Goal: Task Accomplishment & Management: Complete application form

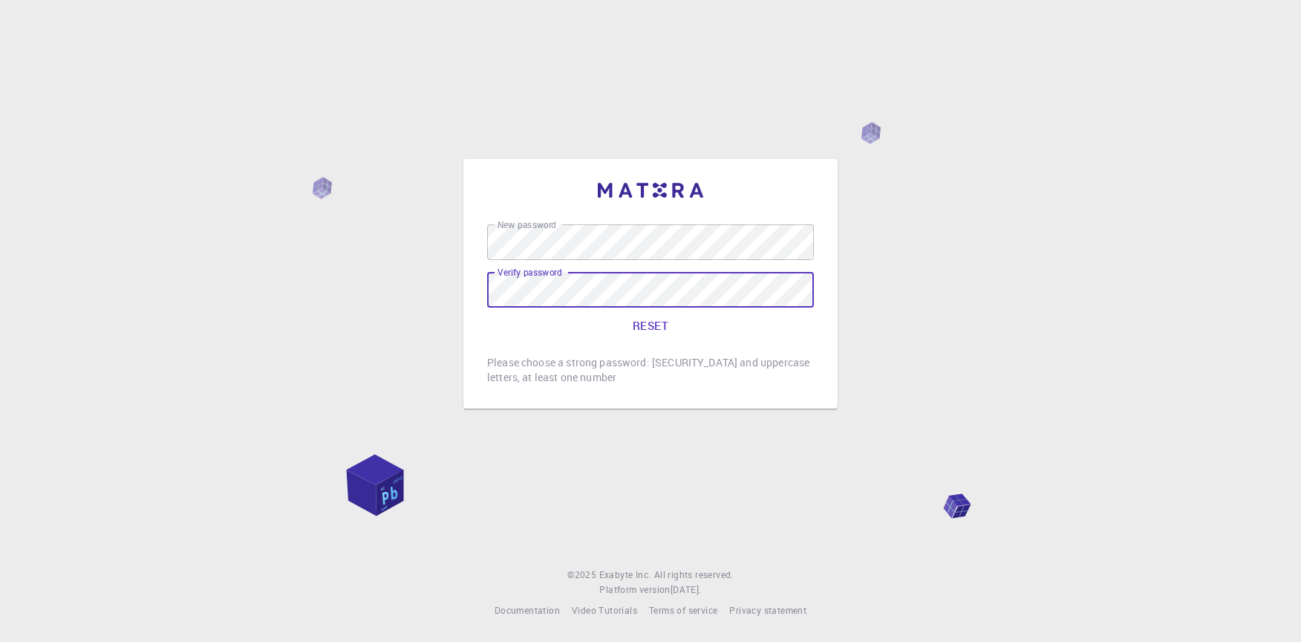
click at [654, 327] on button "RESET" at bounding box center [650, 325] width 327 height 36
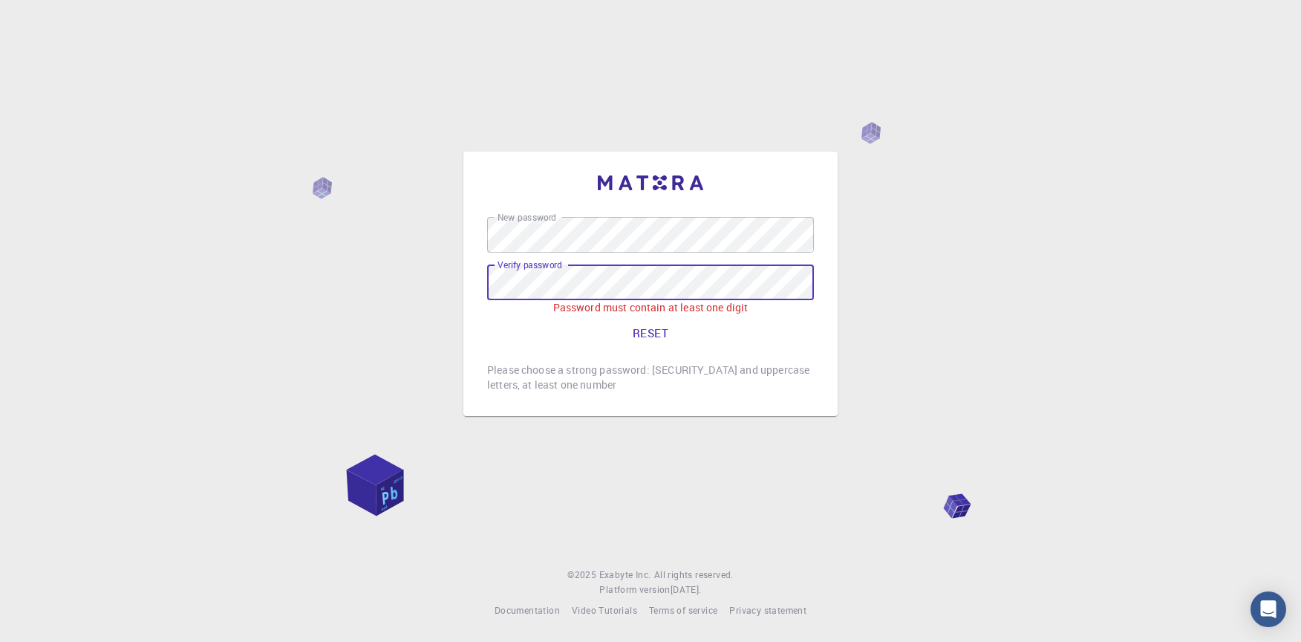
click at [293, 292] on div "New password New password Verify password Verify password Password must contain…" at bounding box center [650, 321] width 1301 height 642
click at [556, 223] on label "New password" at bounding box center [526, 217] width 59 height 13
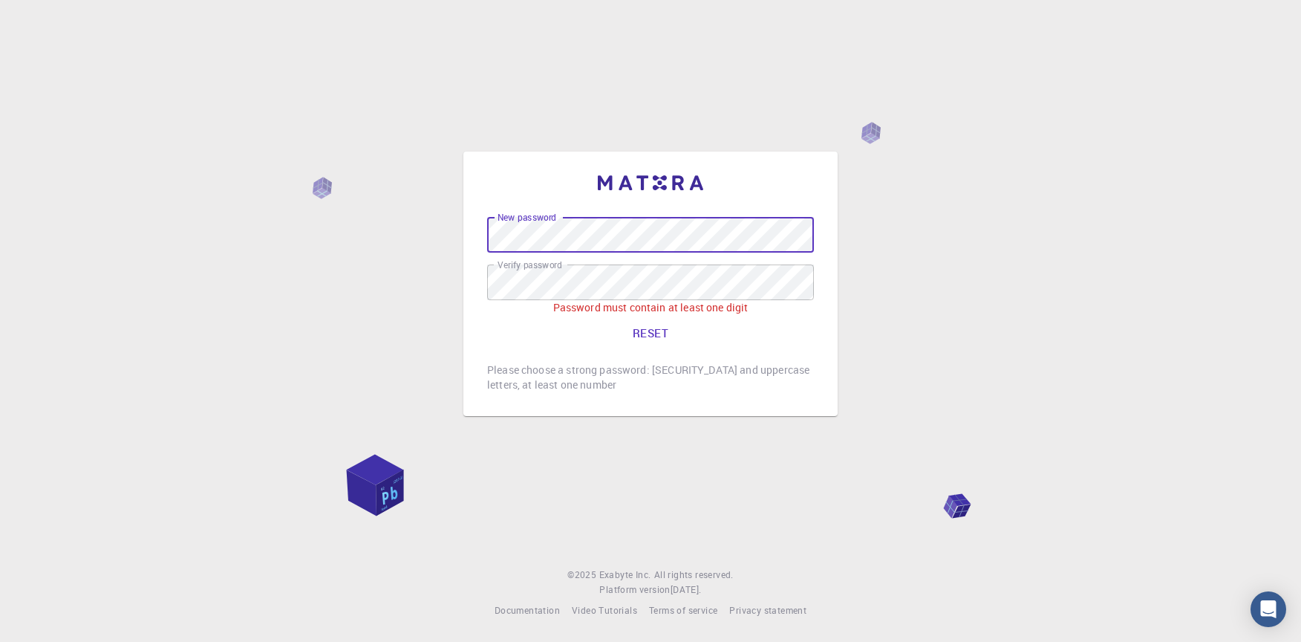
click at [659, 344] on button "RESET" at bounding box center [650, 333] width 327 height 36
click at [640, 373] on p "Please choose a strong password: [SECURITY_DATA] and uppercase letters, at leas…" at bounding box center [650, 377] width 327 height 30
click at [652, 319] on button "RESET" at bounding box center [650, 333] width 327 height 36
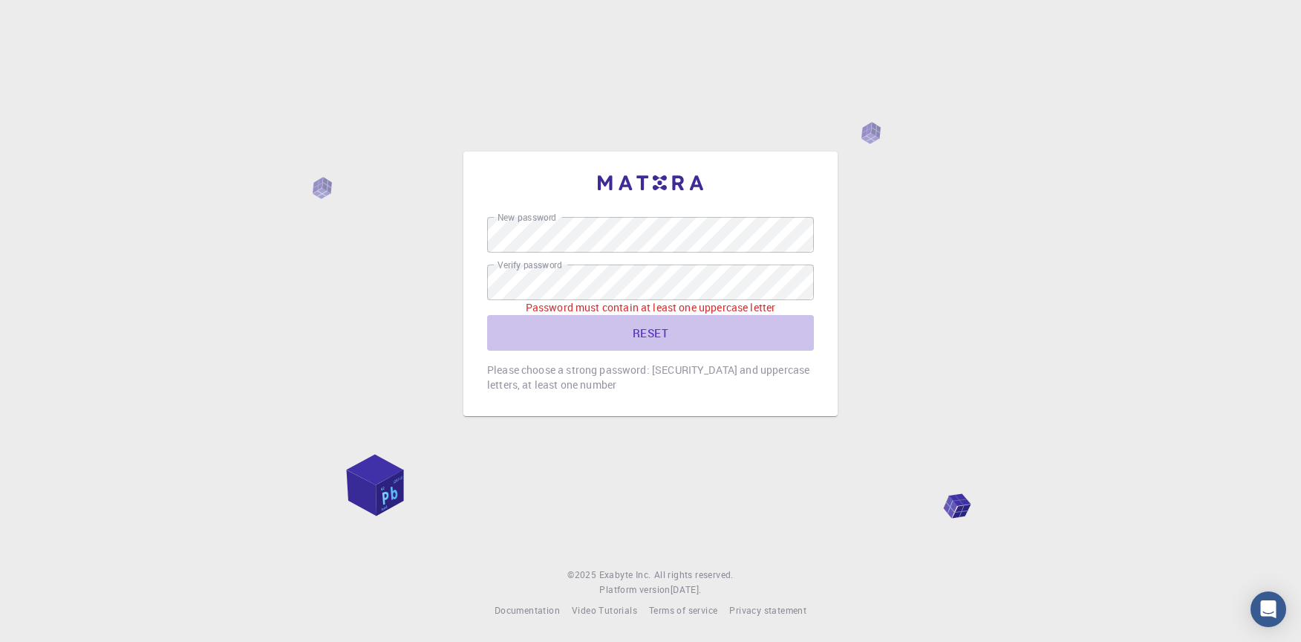
click at [633, 332] on button "RESET" at bounding box center [650, 333] width 327 height 36
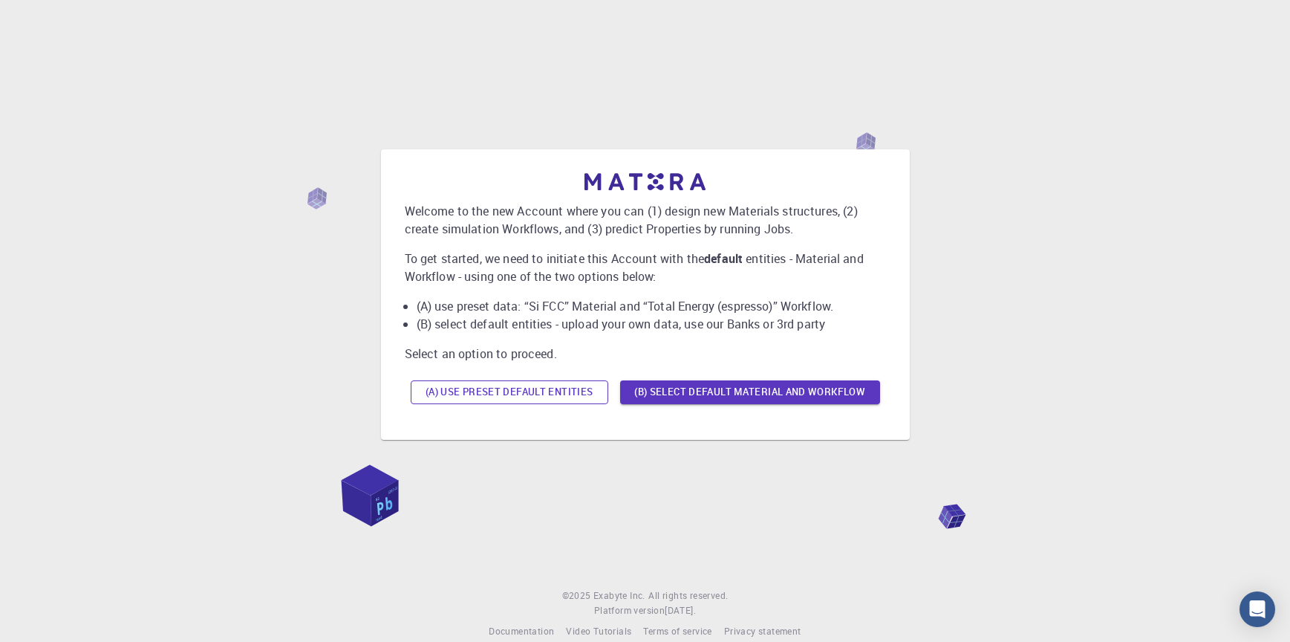
click at [562, 396] on button "(A) Use preset default entities" at bounding box center [510, 392] width 198 height 24
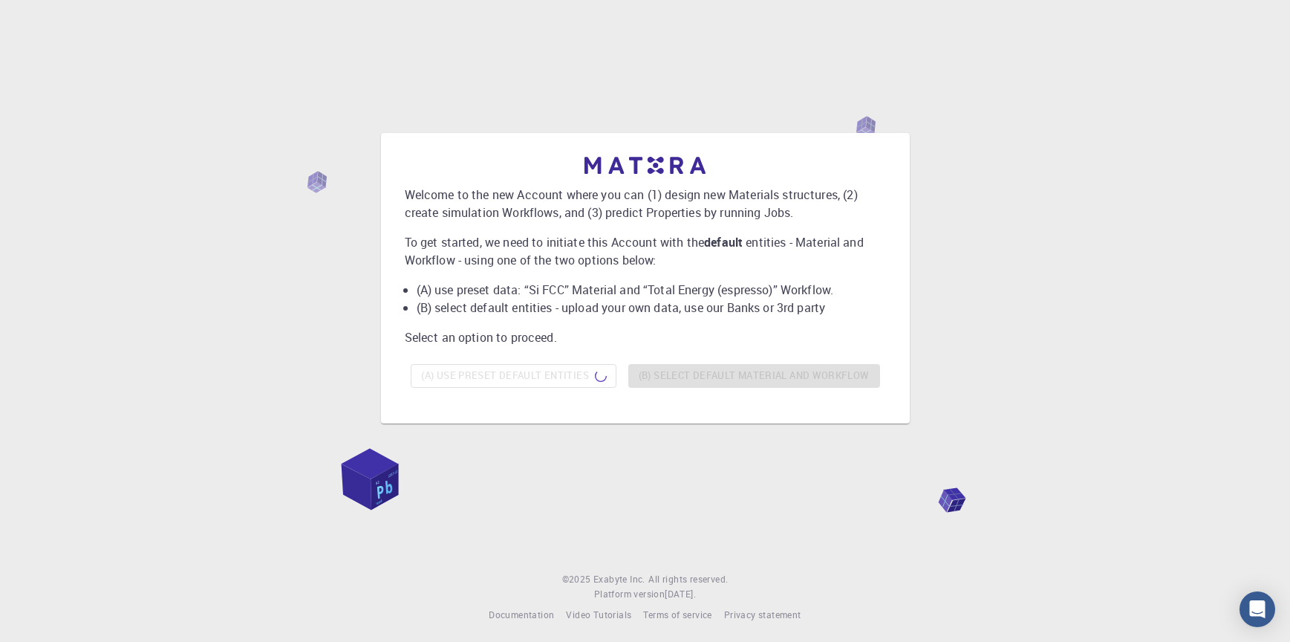
scroll to position [21, 0]
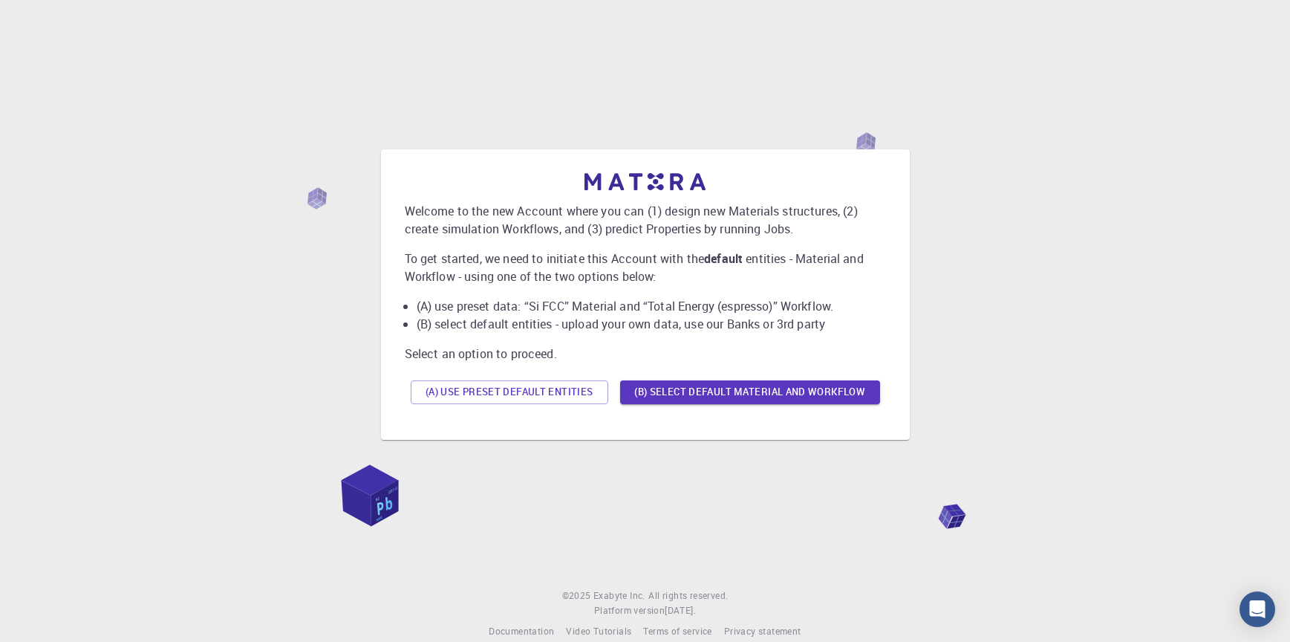
drag, startPoint x: 0, startPoint y: 16, endPoint x: 552, endPoint y: 384, distance: 663.5
click at [552, 384] on button "(A) Use preset default entities" at bounding box center [510, 392] width 198 height 24
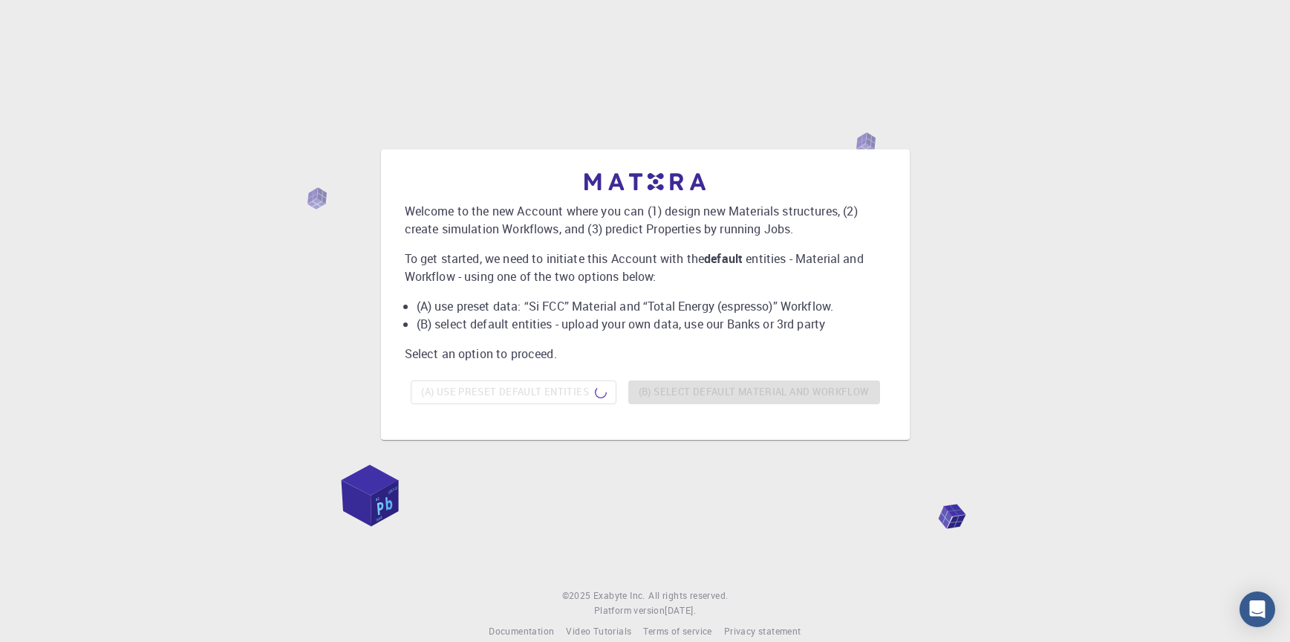
click at [669, 384] on div "(A) Use preset default entities (B) Select default material and workflow" at bounding box center [645, 392] width 481 height 36
click at [712, 406] on div "(A) Use preset default entities (B) Select default material and workflow" at bounding box center [645, 392] width 481 height 36
drag, startPoint x: 681, startPoint y: 355, endPoint x: 671, endPoint y: 350, distance: 11.0
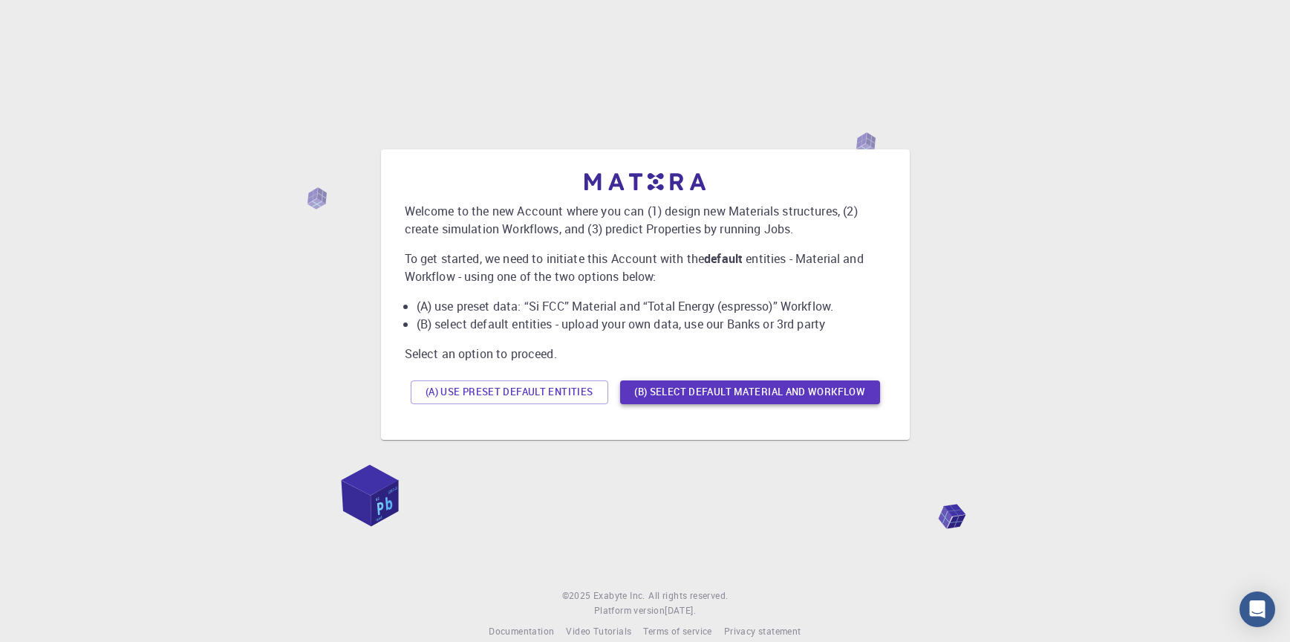
click at [684, 388] on button "(B) Select default material and workflow" at bounding box center [750, 392] width 260 height 24
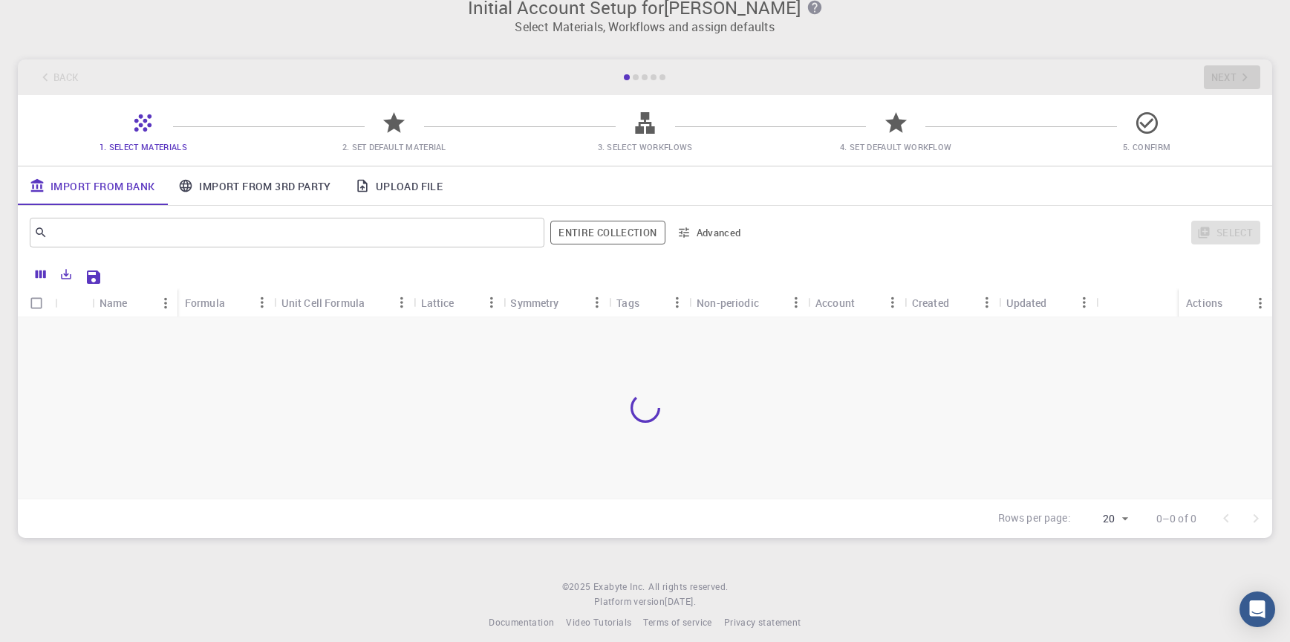
scroll to position [33, 0]
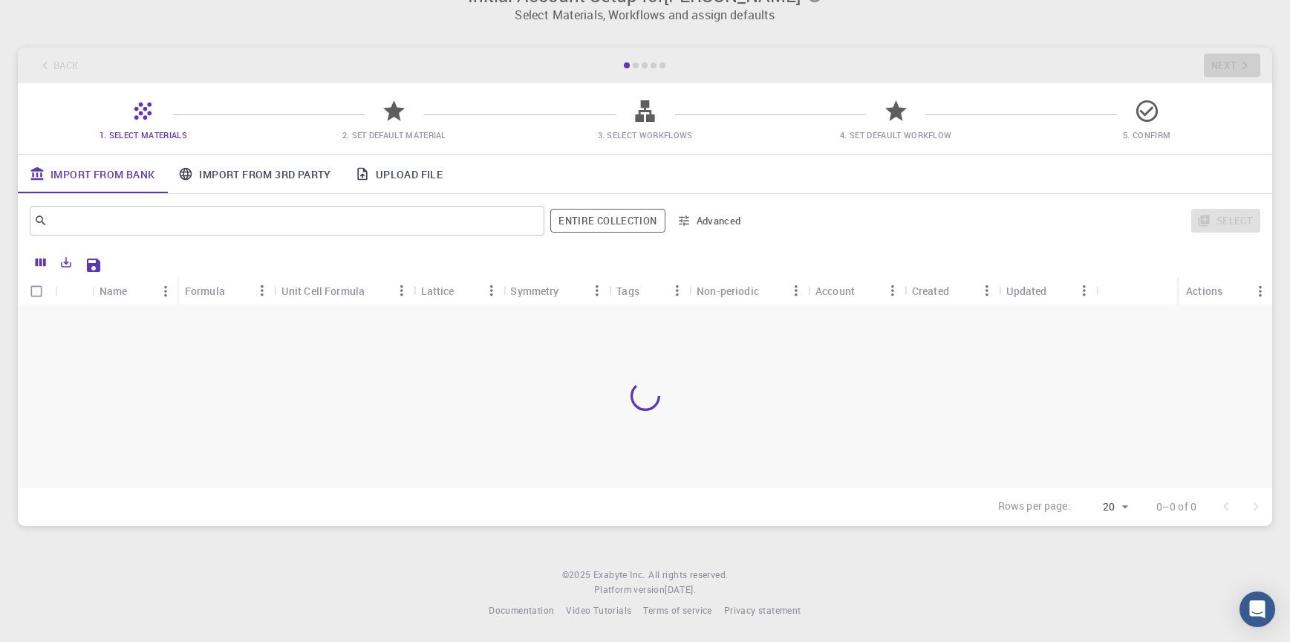
click at [411, 135] on span "2. Set Default Material" at bounding box center [394, 134] width 104 height 11
click at [635, 64] on div at bounding box center [636, 65] width 6 height 6
click at [676, 381] on div at bounding box center [645, 395] width 1254 height 181
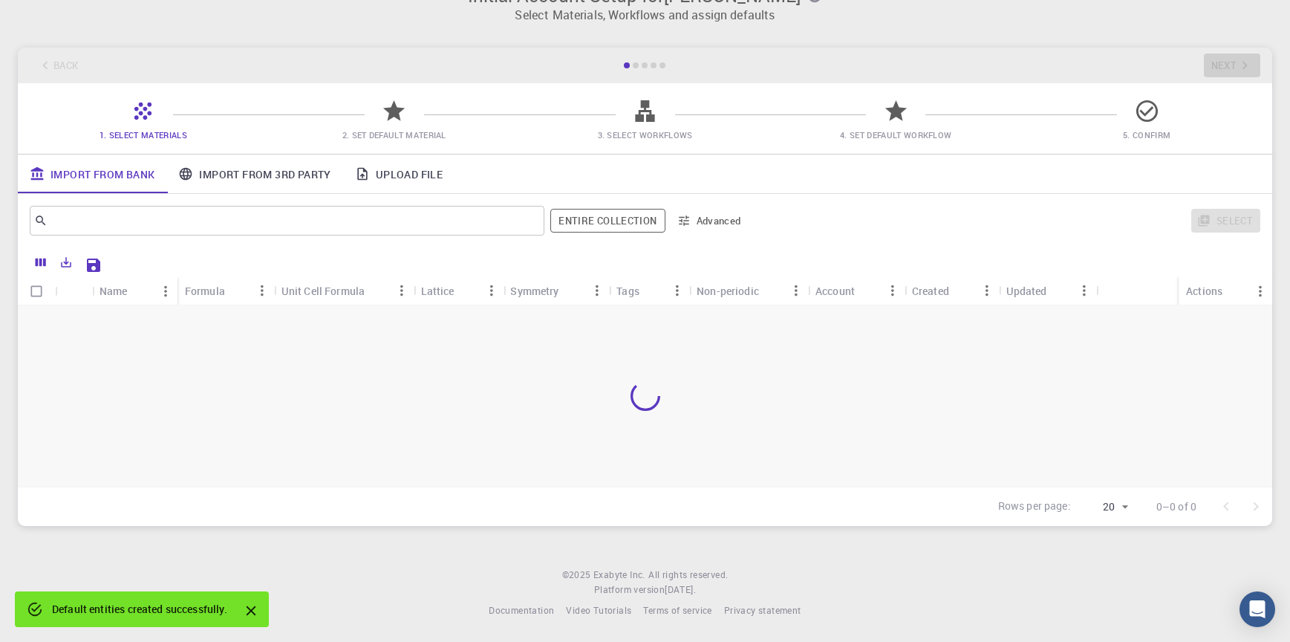
click at [262, 610] on button "Close" at bounding box center [251, 610] width 24 height 24
click at [254, 610] on icon "Close" at bounding box center [251, 611] width 10 height 10
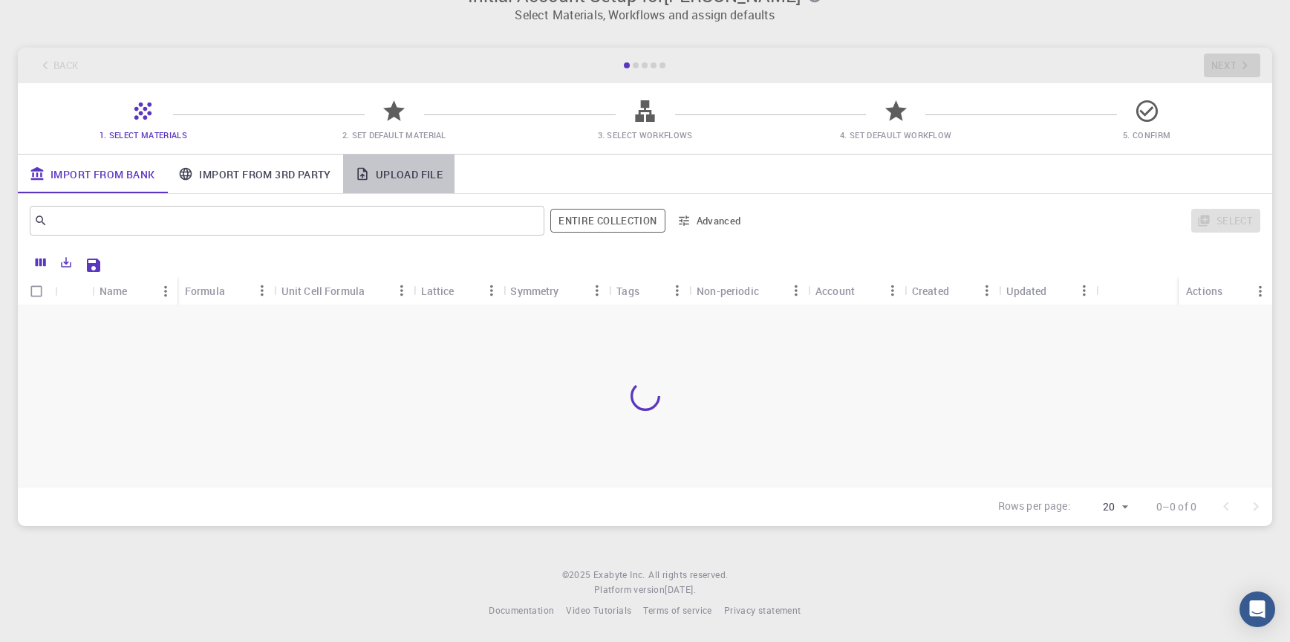
click at [383, 171] on link "Upload File" at bounding box center [398, 173] width 111 height 39
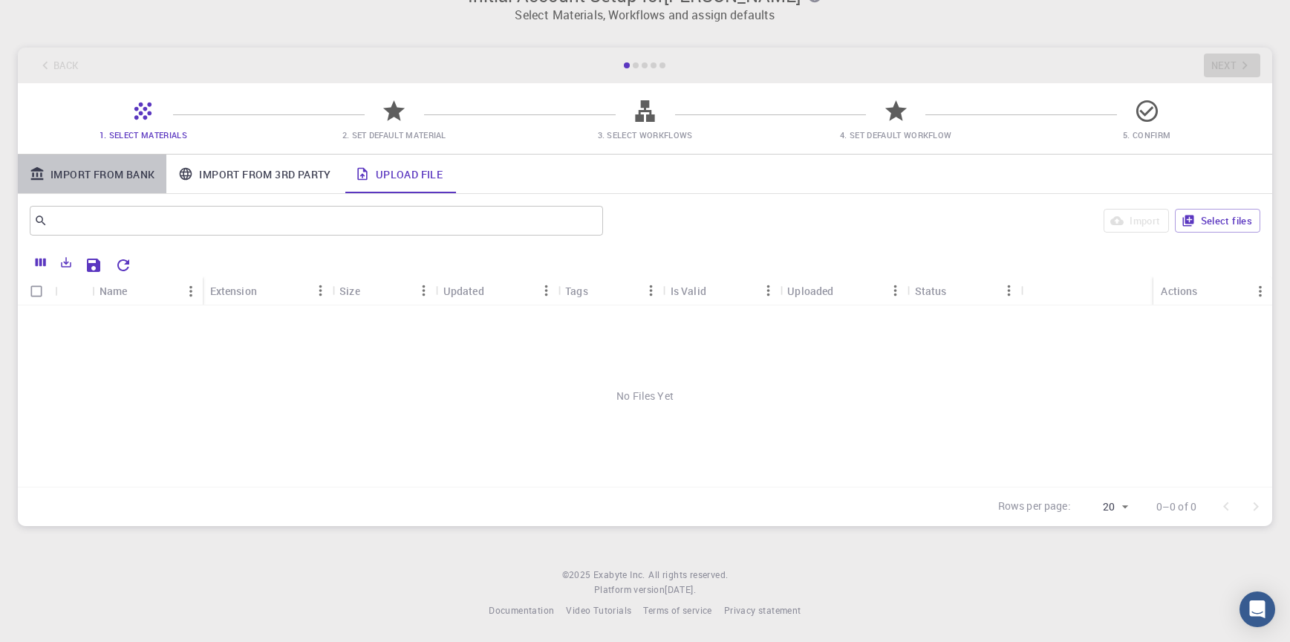
click at [74, 180] on link "Import From Bank" at bounding box center [92, 173] width 149 height 39
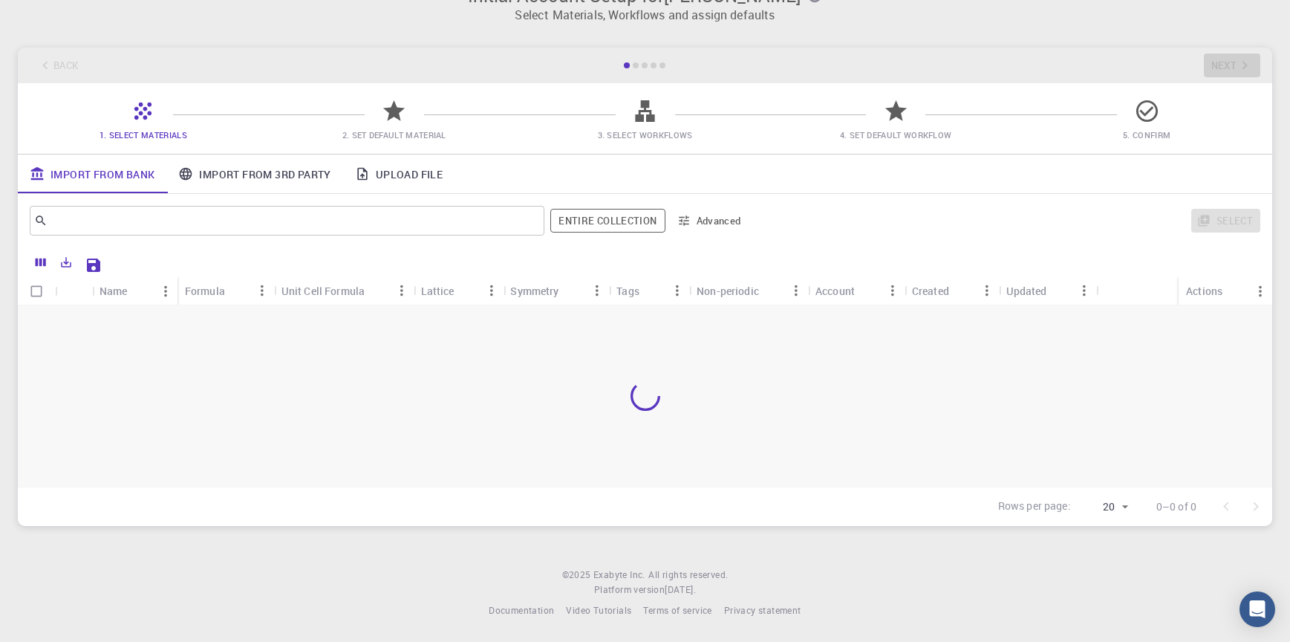
click at [388, 130] on span "2. Set Default Material" at bounding box center [394, 134] width 104 height 11
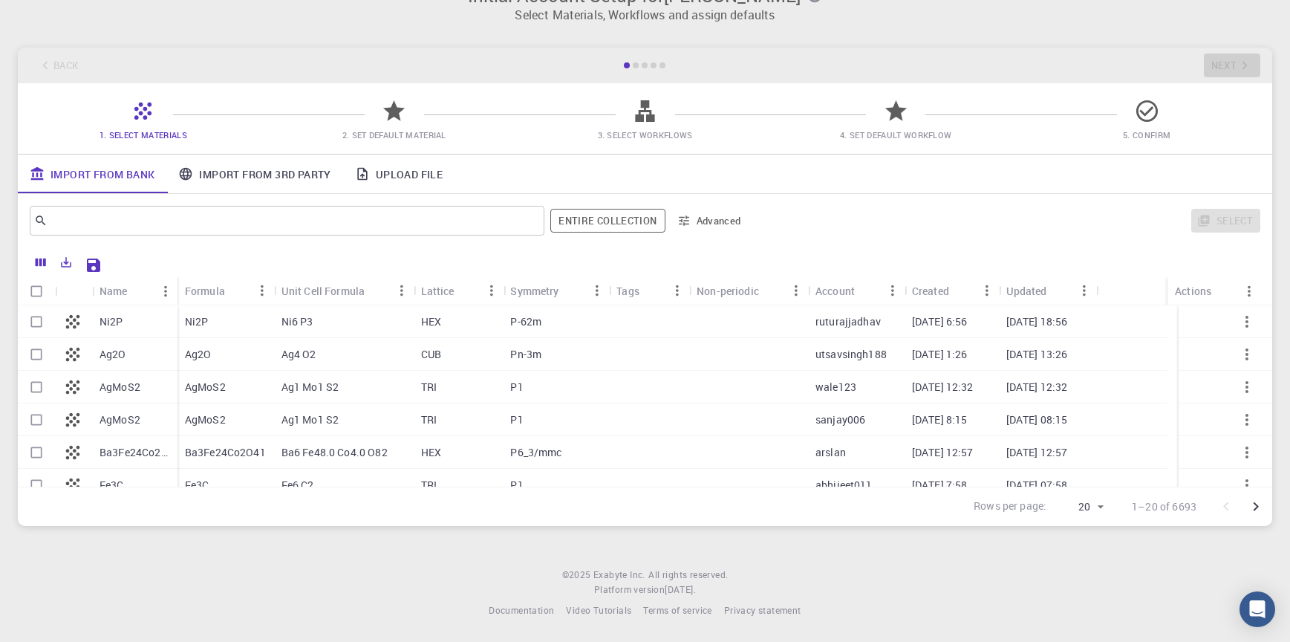
click at [397, 117] on icon at bounding box center [394, 110] width 22 height 21
click at [395, 107] on icon at bounding box center [394, 110] width 22 height 21
click at [226, 322] on div "Ni2P" at bounding box center [225, 321] width 97 height 33
checkbox input "true"
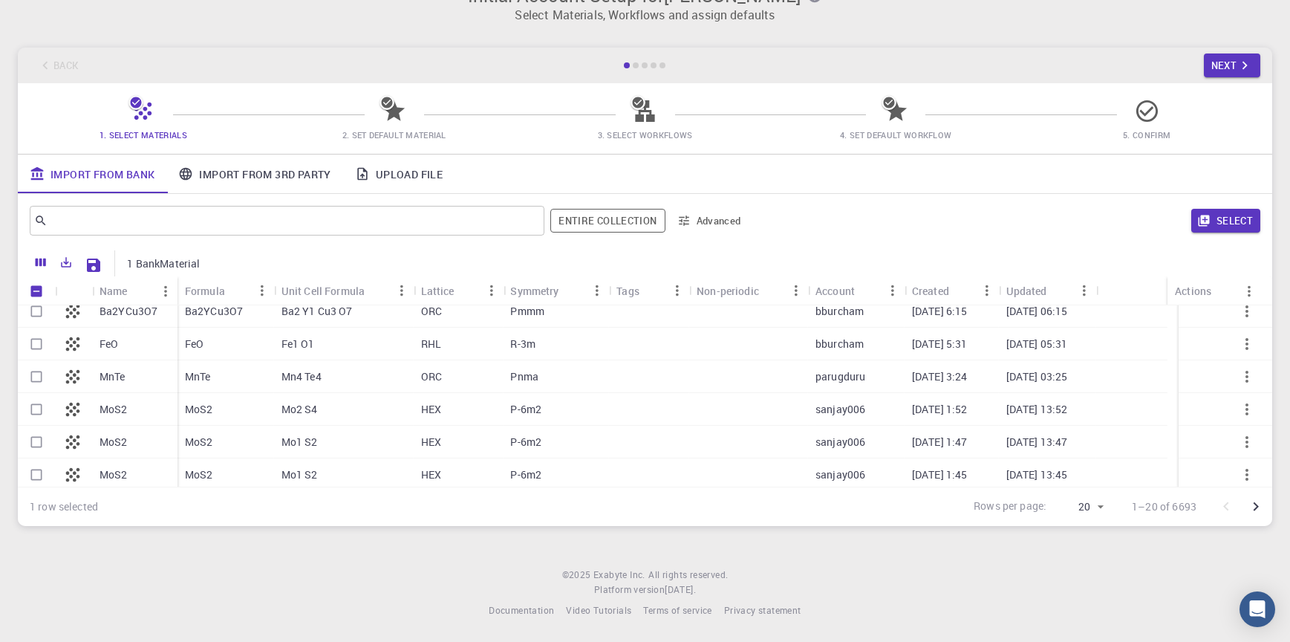
scroll to position [223, 0]
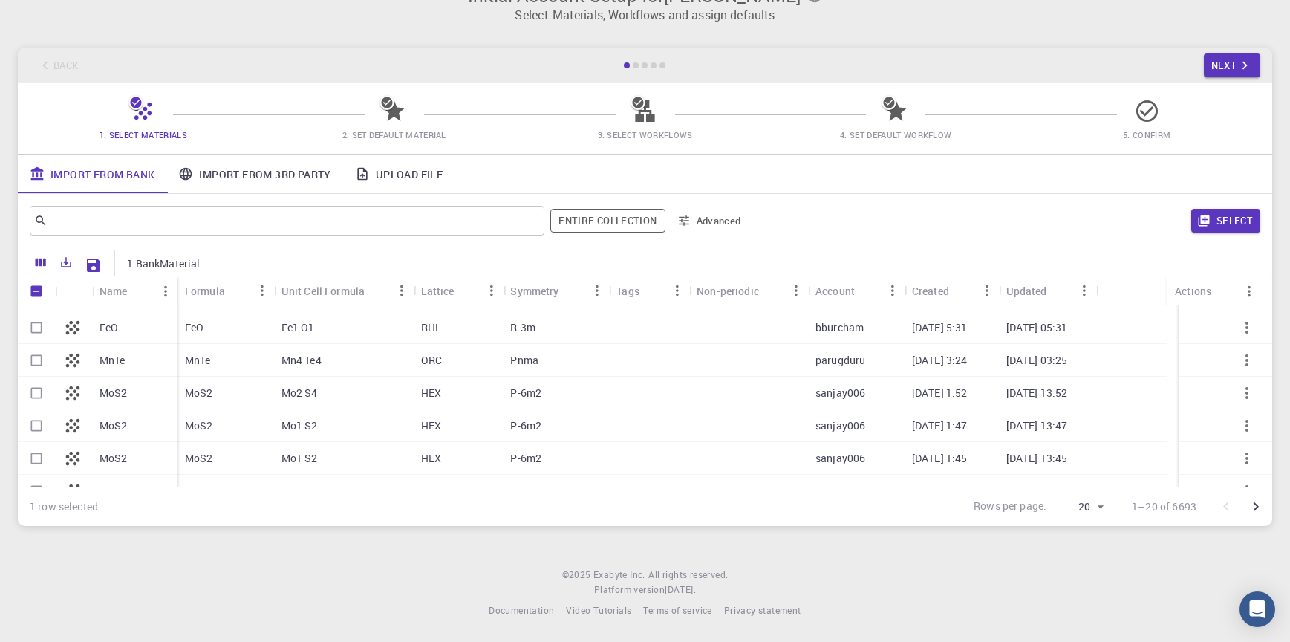
click at [215, 386] on div "MoS2" at bounding box center [225, 392] width 97 height 33
checkbox input "true"
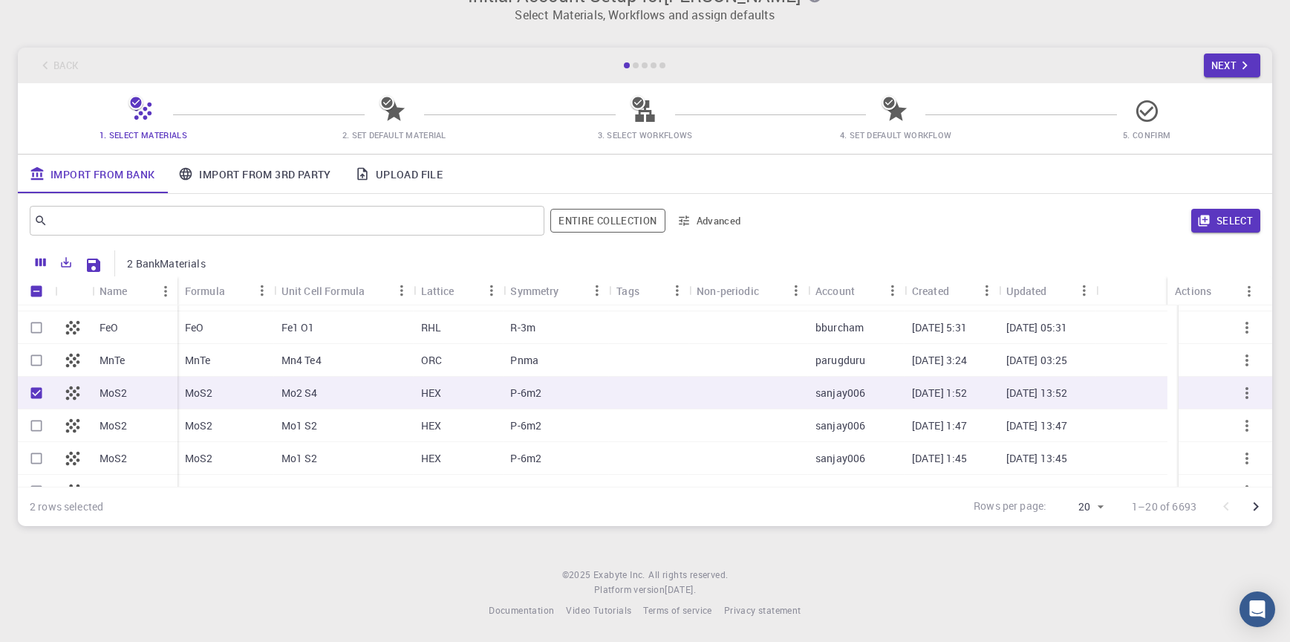
click at [226, 360] on div "MnTe" at bounding box center [225, 360] width 97 height 33
checkbox input "true"
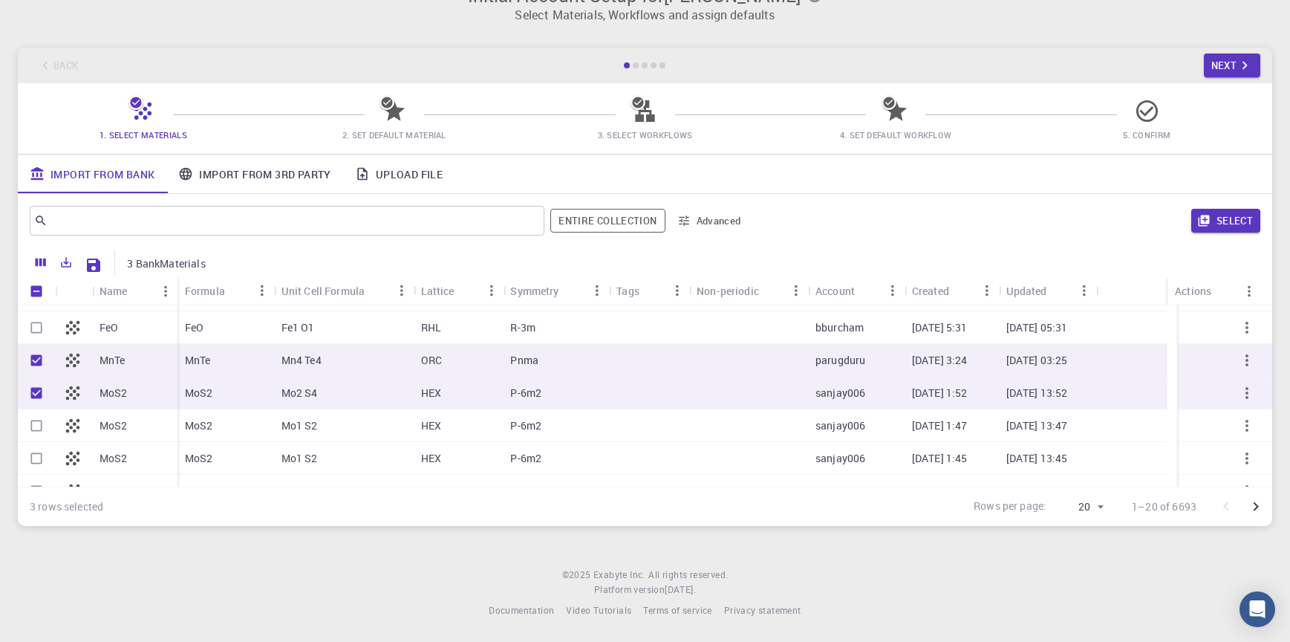
click at [385, 117] on icon at bounding box center [394, 111] width 26 height 26
drag, startPoint x: 389, startPoint y: 102, endPoint x: 937, endPoint y: 104, distance: 548.0
click at [389, 102] on icon at bounding box center [386, 102] width 15 height 15
click at [1228, 53] on button "Next" at bounding box center [1232, 65] width 57 height 24
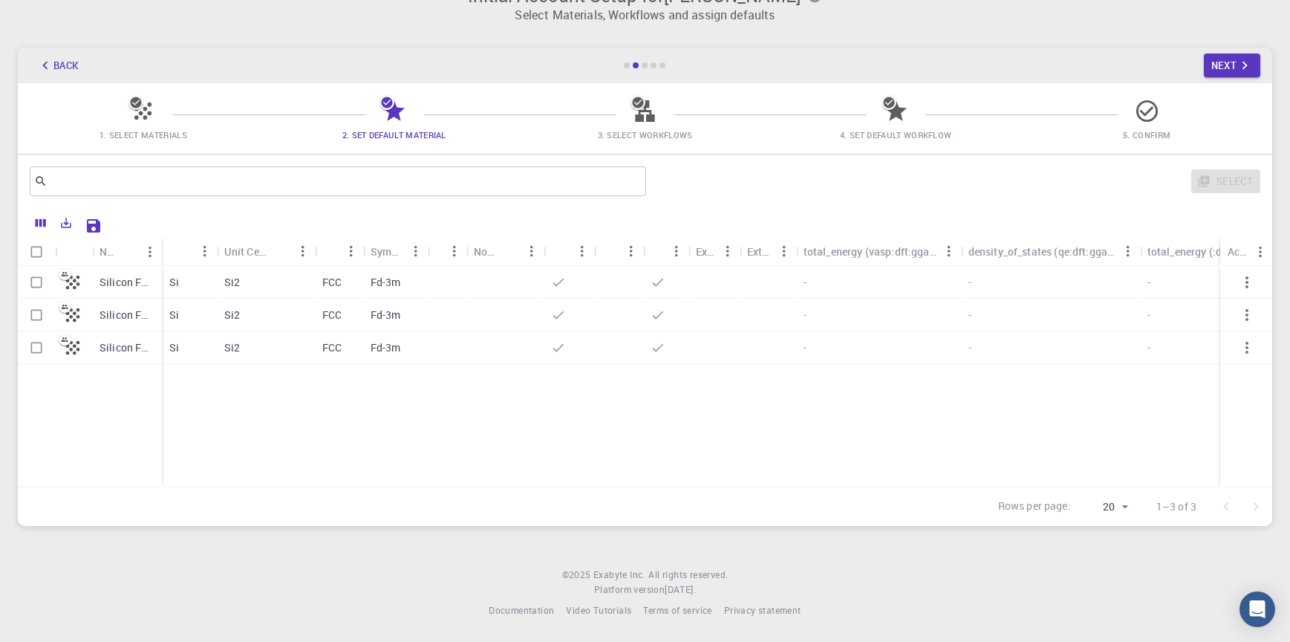
click at [153, 295] on div "Silicon FCC" at bounding box center [127, 282] width 70 height 33
checkbox input "true"
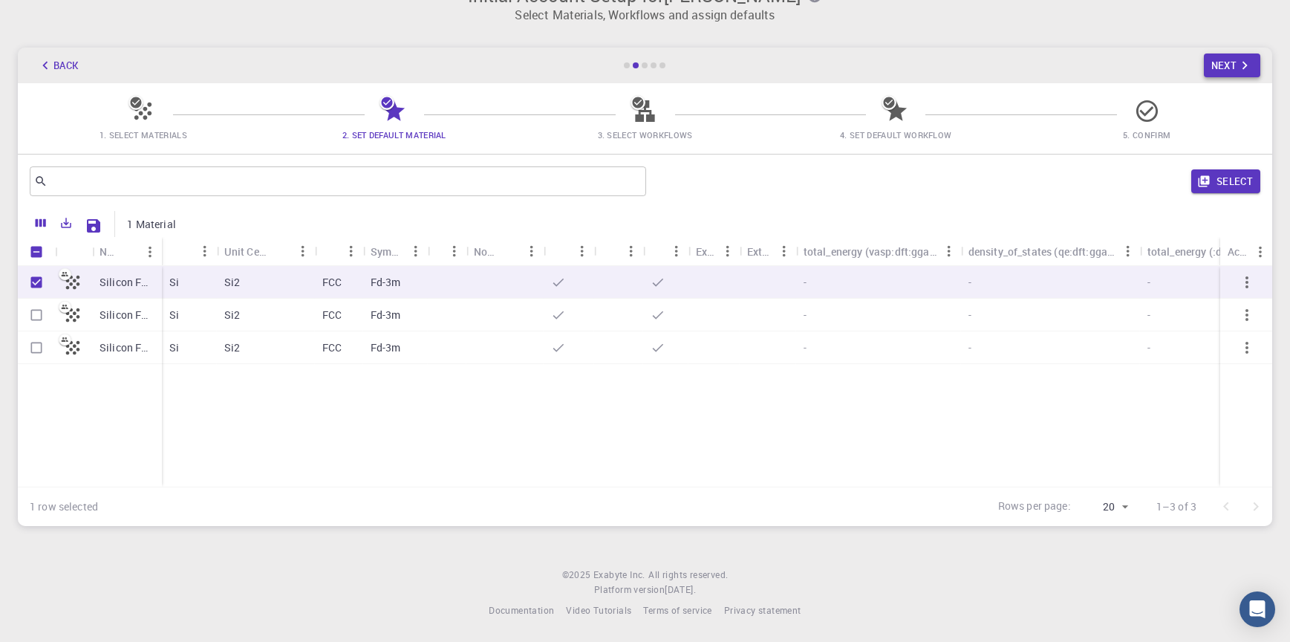
click at [1235, 75] on button "Next" at bounding box center [1232, 65] width 57 height 24
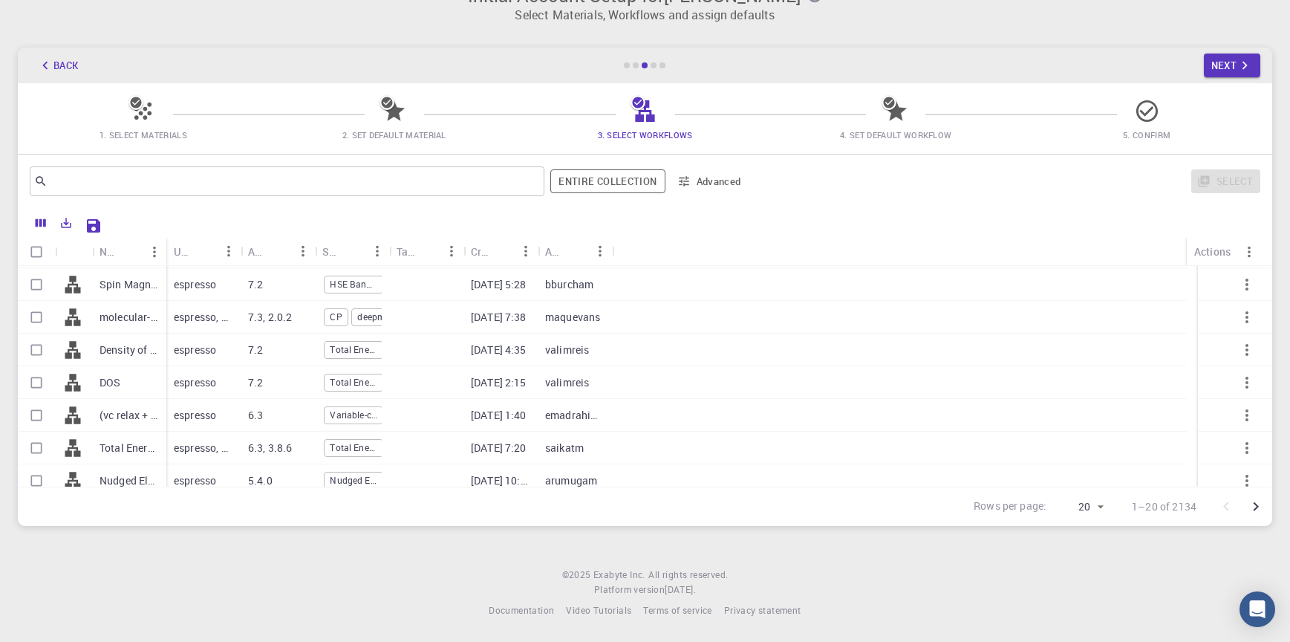
scroll to position [0, 0]
click at [428, 293] on div at bounding box center [426, 282] width 74 height 33
checkbox input "true"
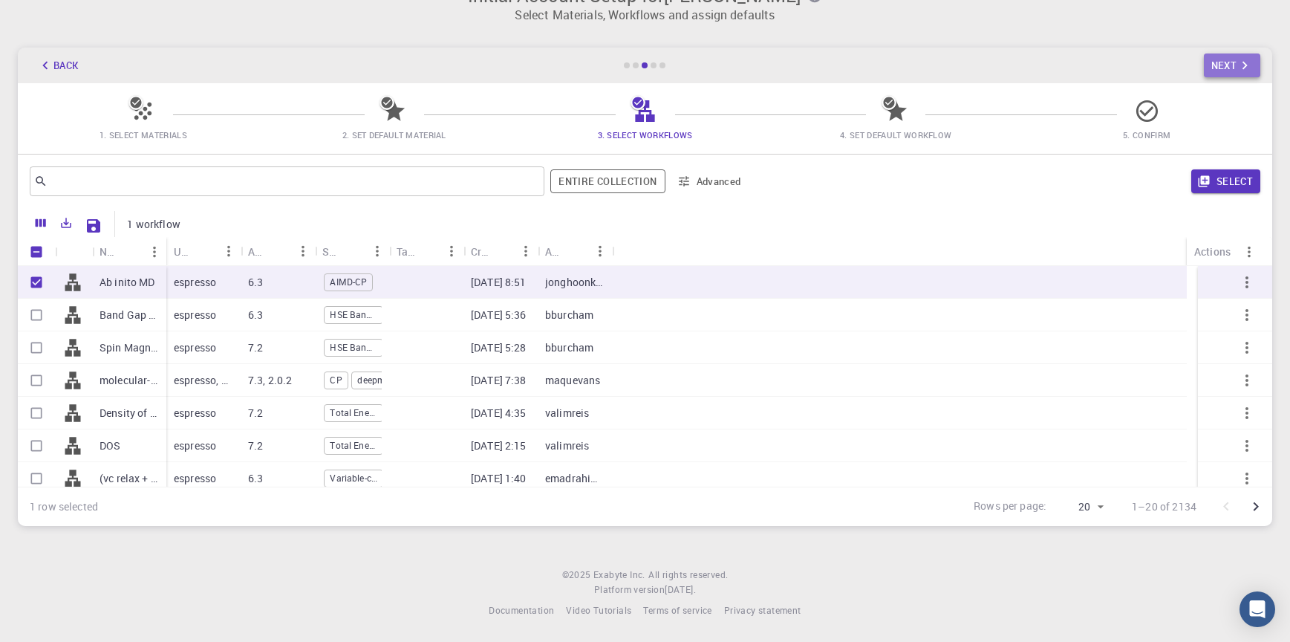
click at [1219, 69] on button "Next" at bounding box center [1232, 65] width 57 height 24
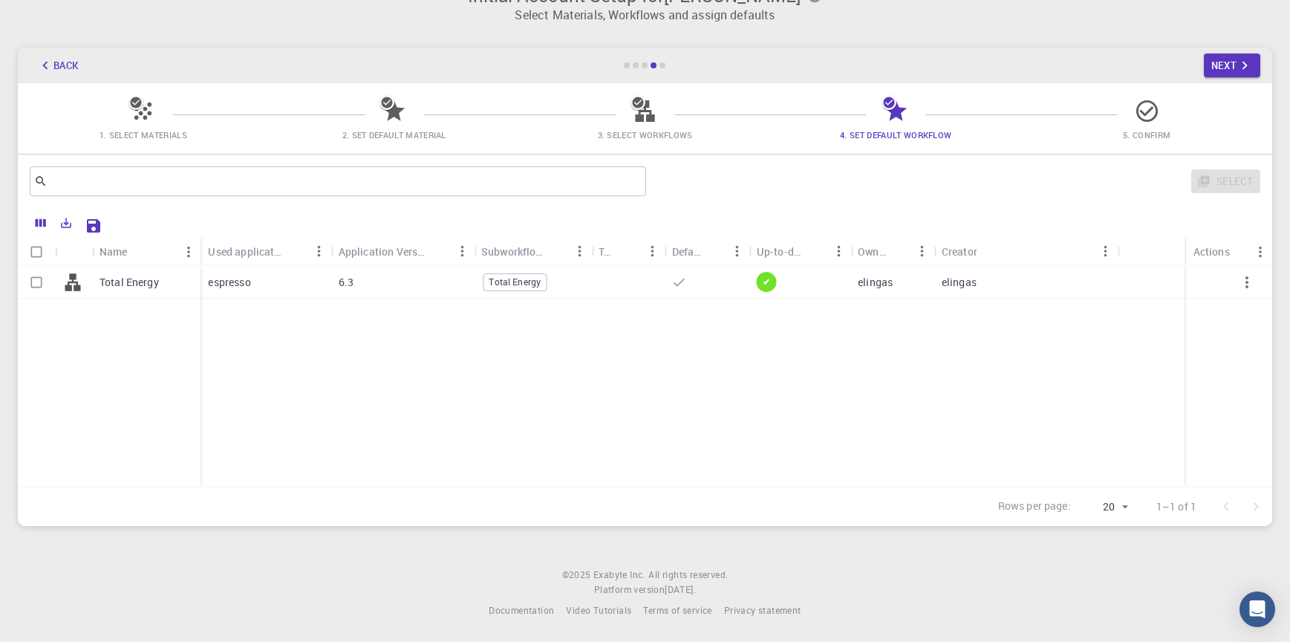
click at [342, 273] on div "6.3" at bounding box center [402, 282] width 143 height 33
checkbox input "true"
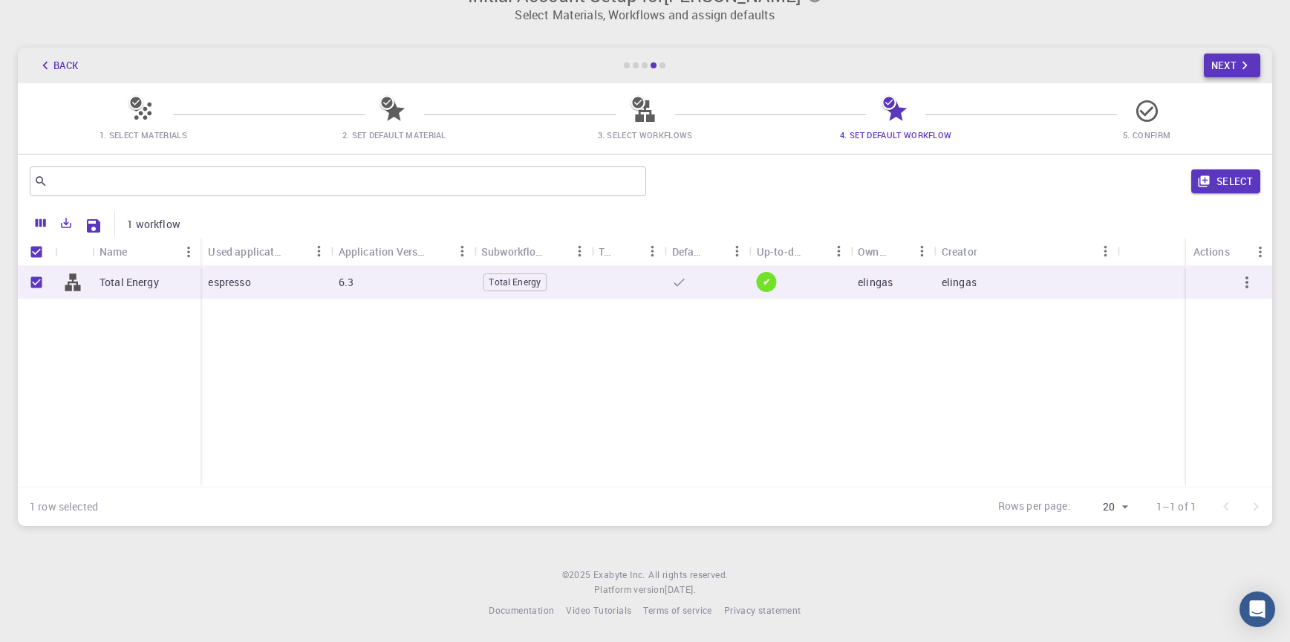
click at [1231, 69] on button "Next" at bounding box center [1232, 65] width 57 height 24
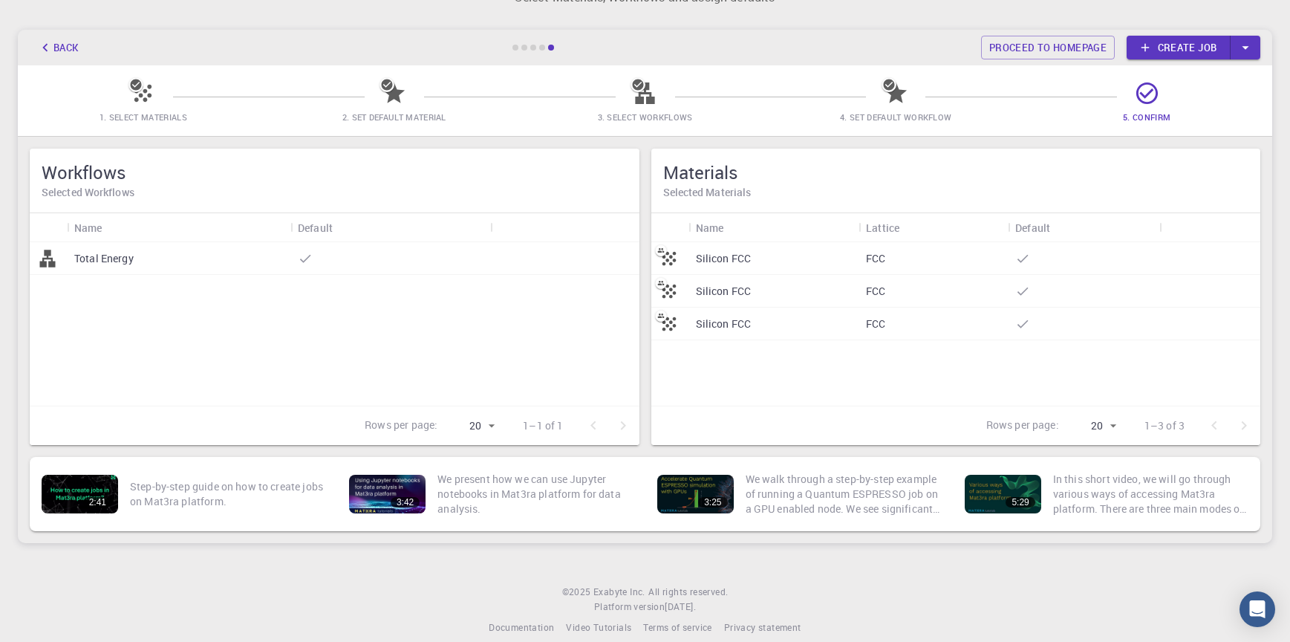
scroll to position [68, 0]
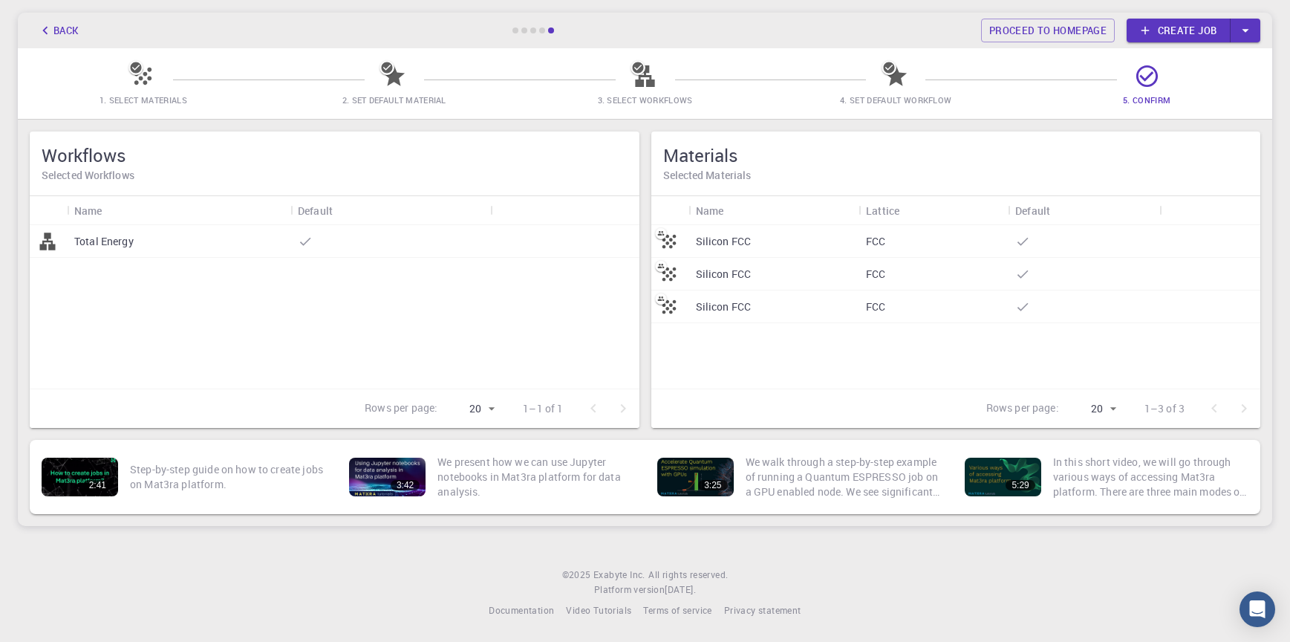
click at [1177, 33] on link "Create job" at bounding box center [1178, 31] width 104 height 24
